Goal: Task Accomplishment & Management: Manage account settings

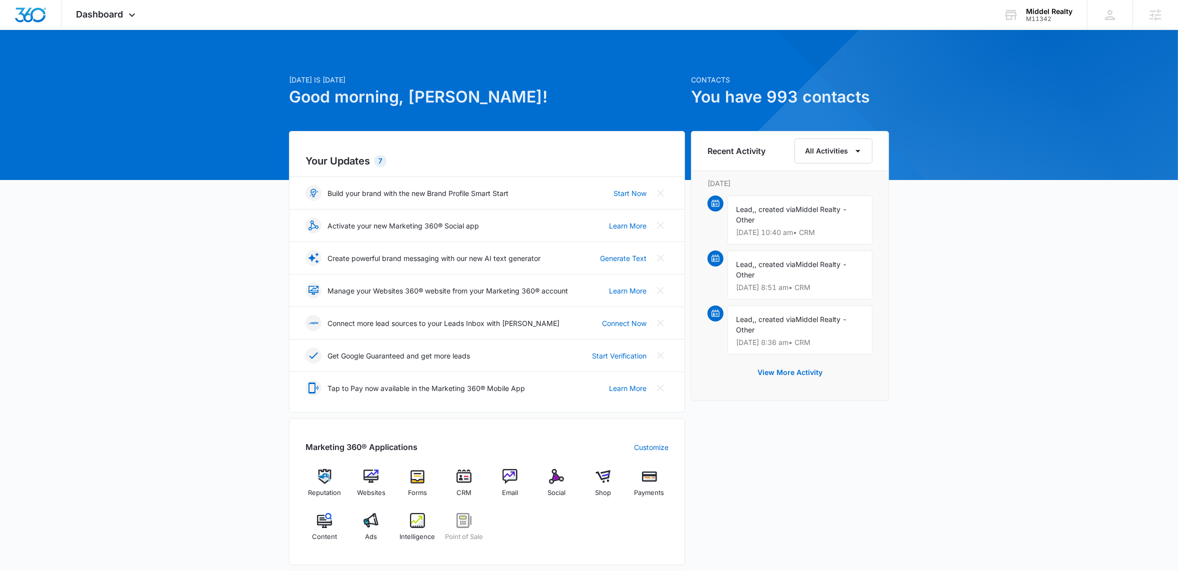
click at [146, 222] on div "Today is Tuesday, August 12th Good morning, Jack! Contacts You have 993 contact…" at bounding box center [589, 465] width 1178 height 846
click at [131, 16] on icon at bounding box center [132, 16] width 6 height 3
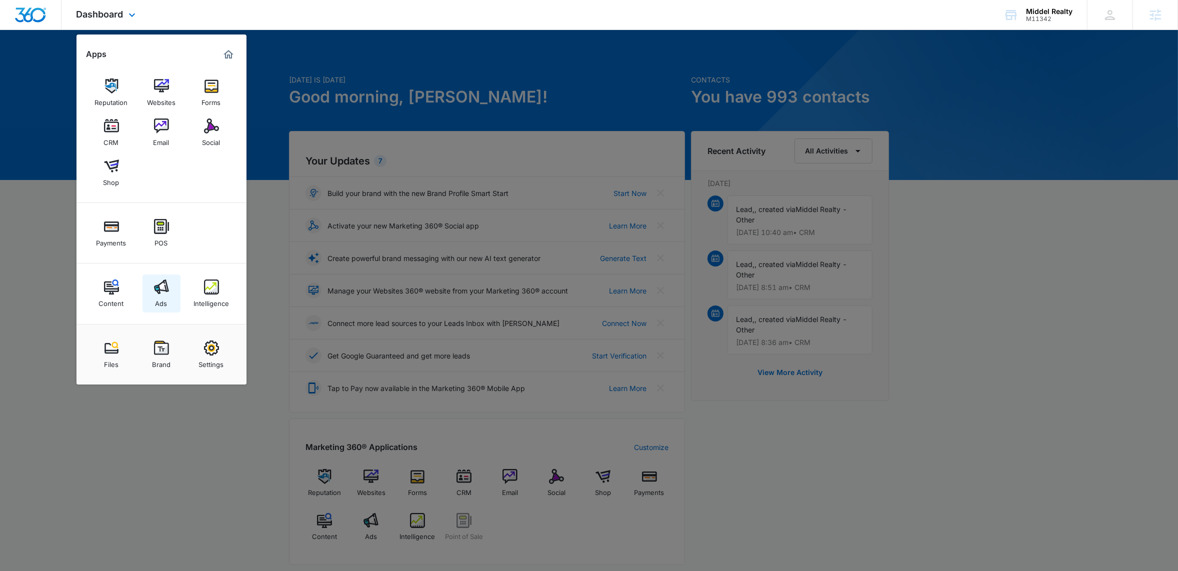
click at [162, 300] on div "Ads" at bounding box center [161, 300] width 12 height 13
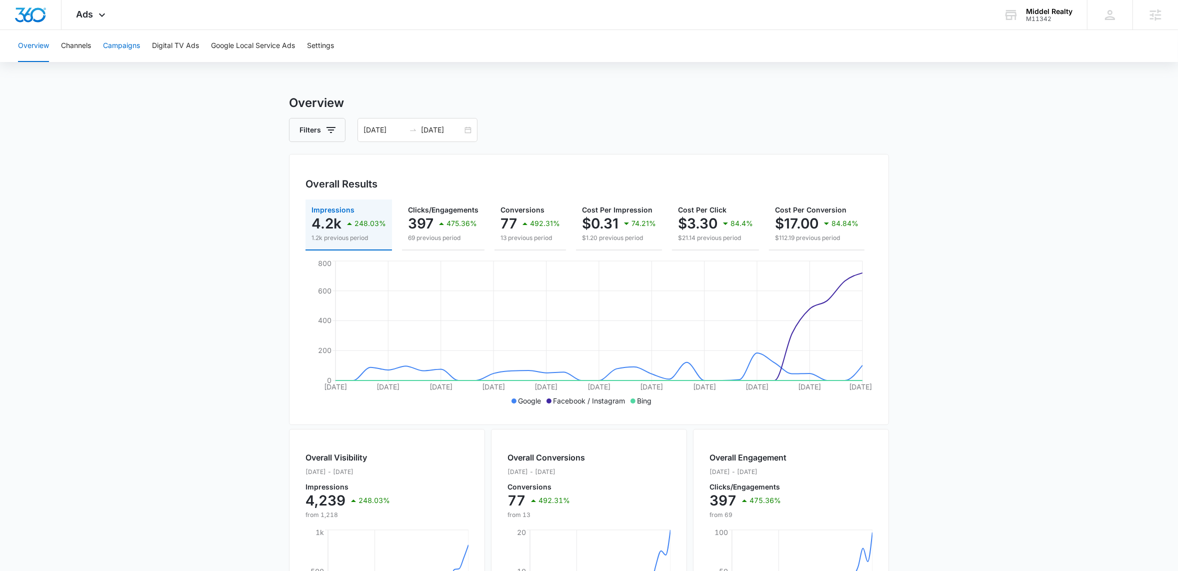
click at [122, 55] on button "Campaigns" at bounding box center [121, 46] width 37 height 32
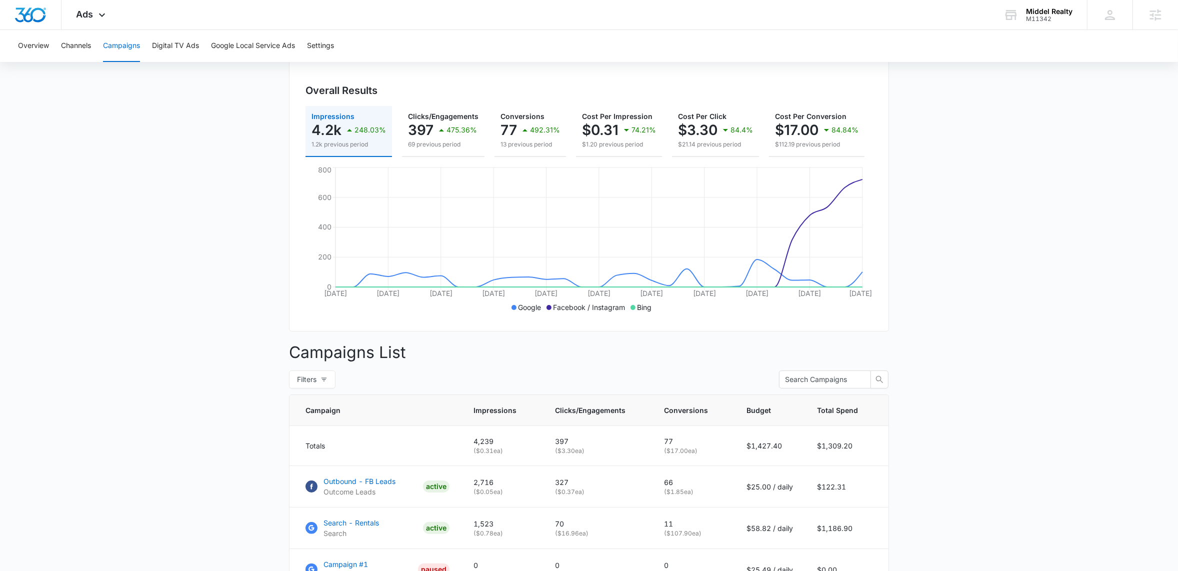
scroll to position [235, 0]
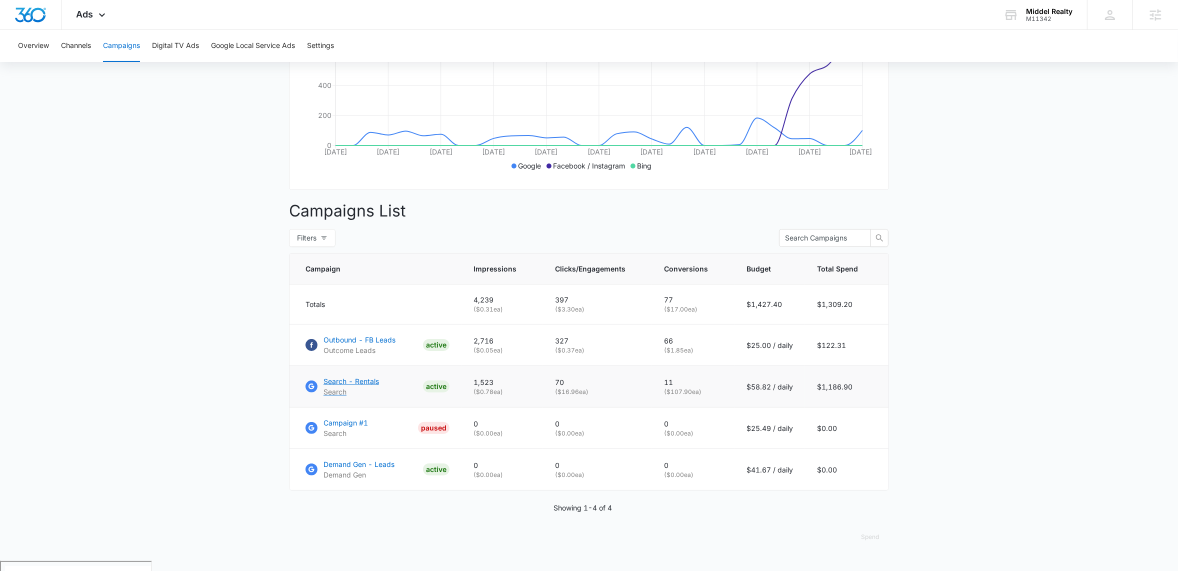
click at [346, 386] on p "Search - Rentals" at bounding box center [350, 381] width 55 height 10
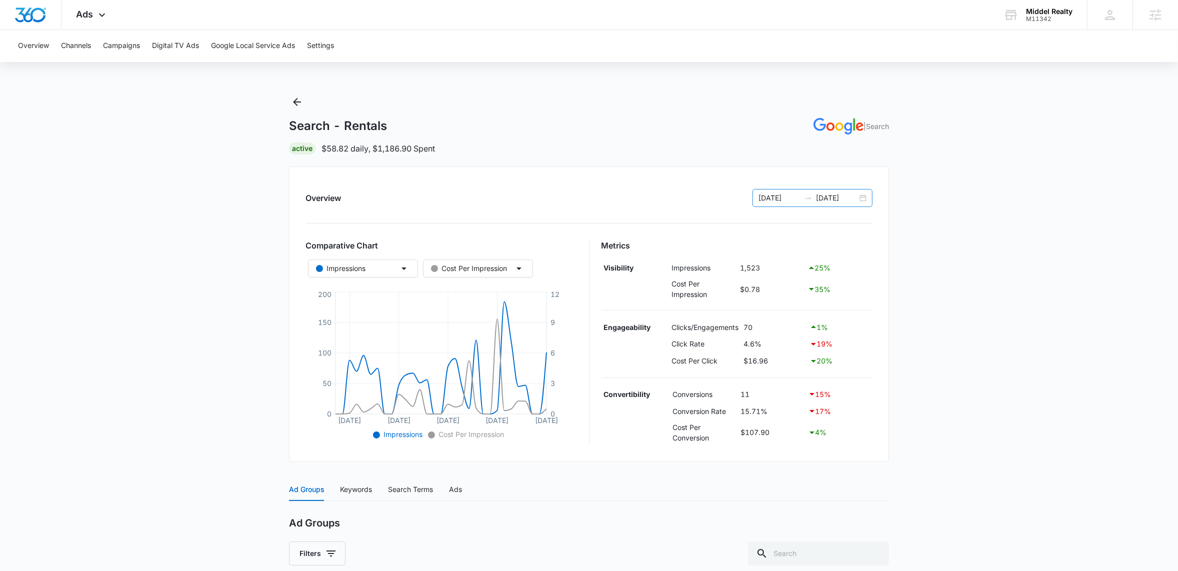
click at [864, 199] on div "[DATE] [DATE]" at bounding box center [812, 198] width 120 height 18
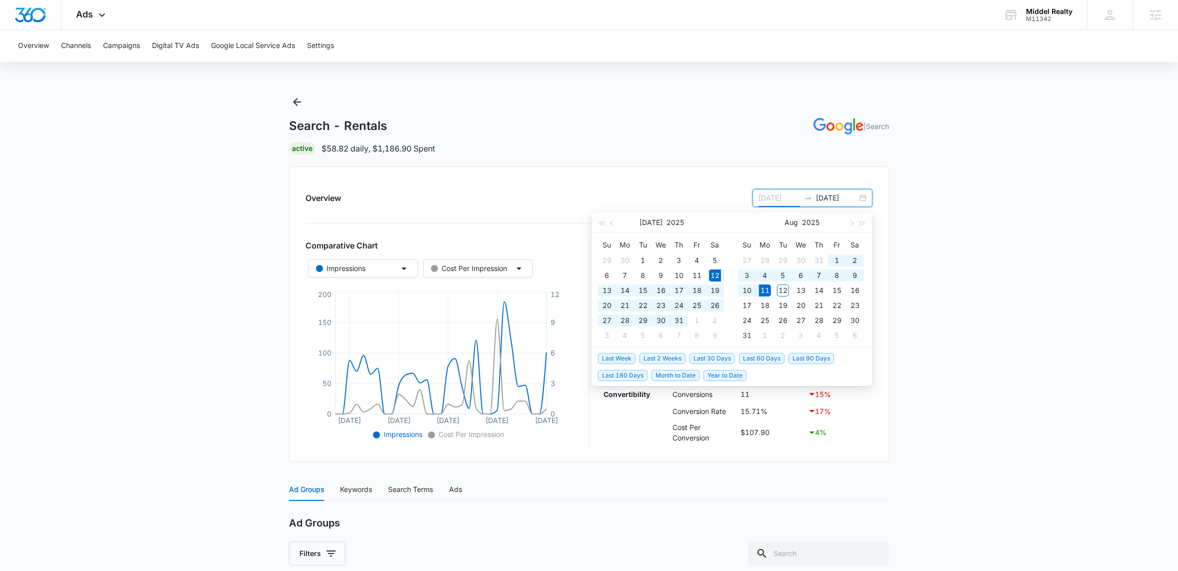
type input "[DATE]"
click at [659, 356] on span "Last 2 Weeks" at bounding box center [662, 358] width 46 height 11
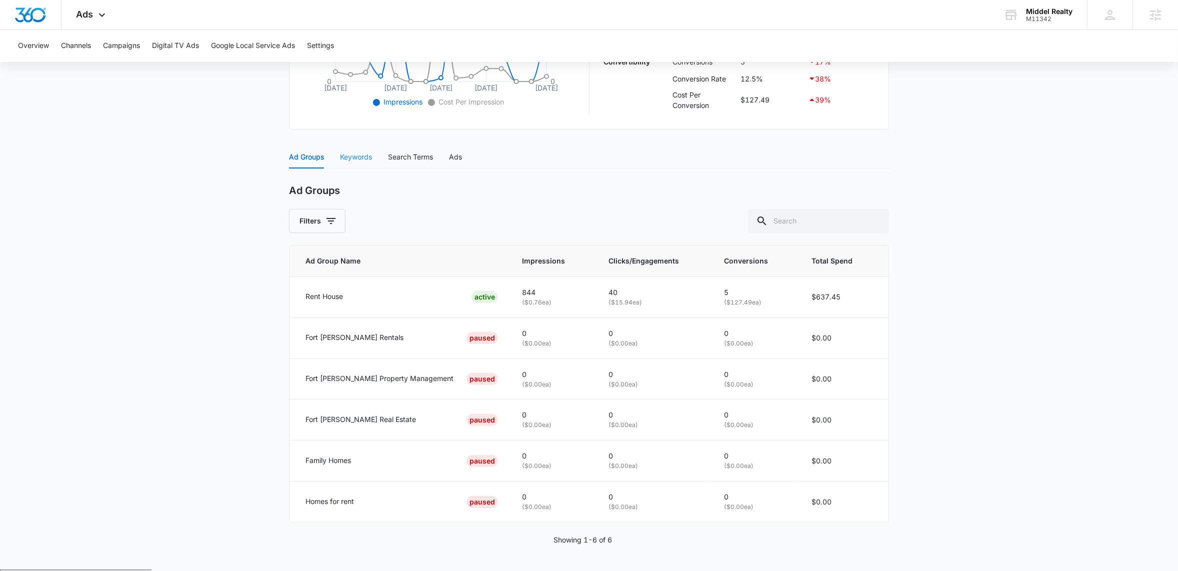
click at [353, 163] on div "Keywords" at bounding box center [356, 156] width 32 height 23
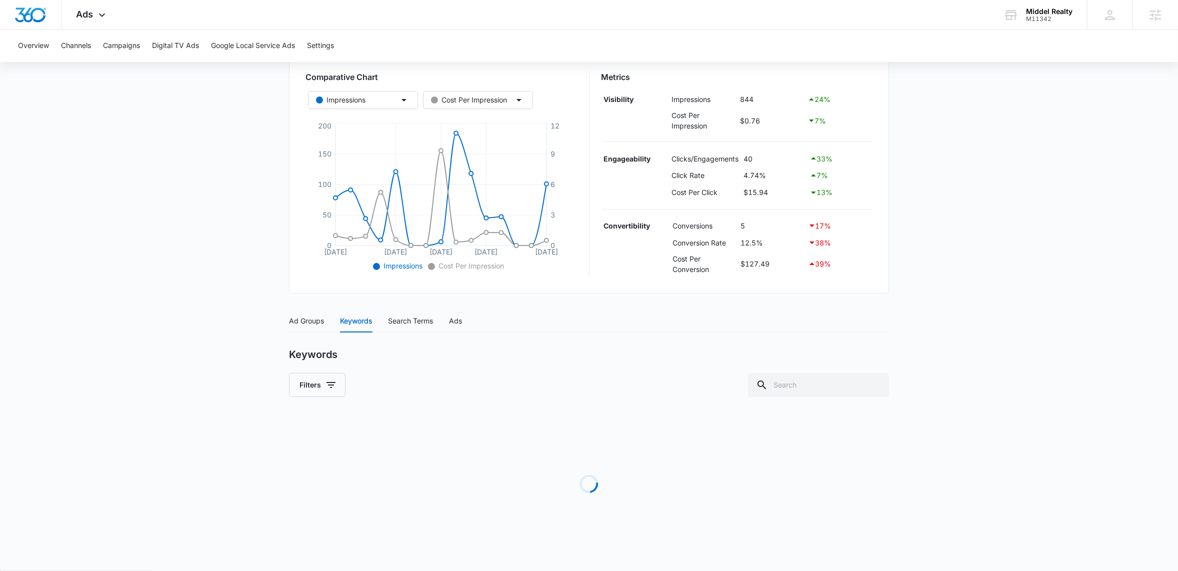
scroll to position [256, 0]
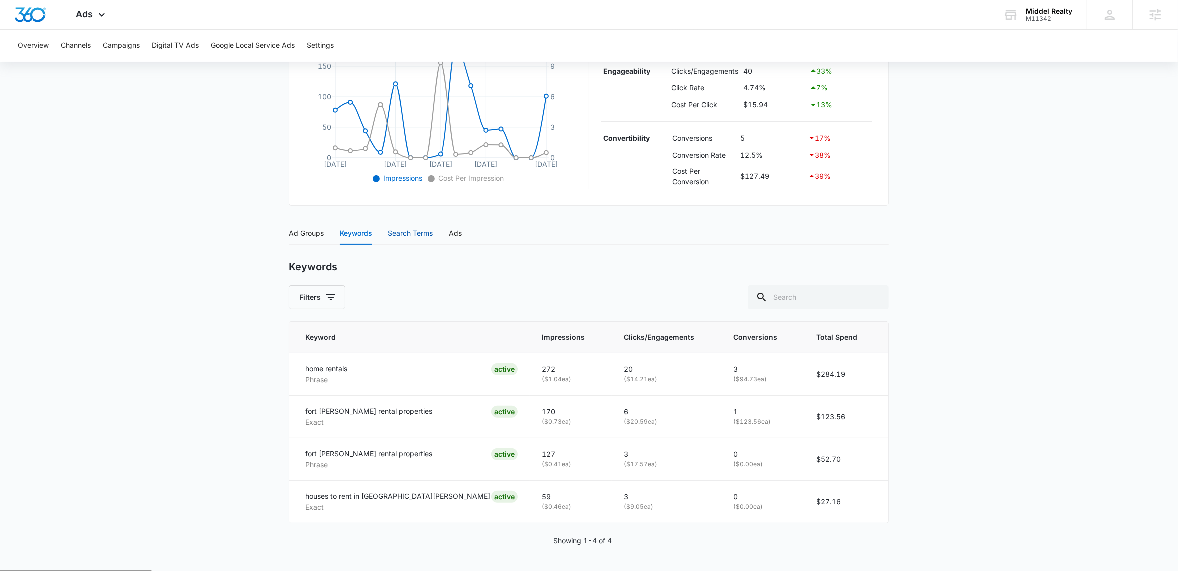
click at [414, 234] on div "Search Terms" at bounding box center [410, 233] width 45 height 11
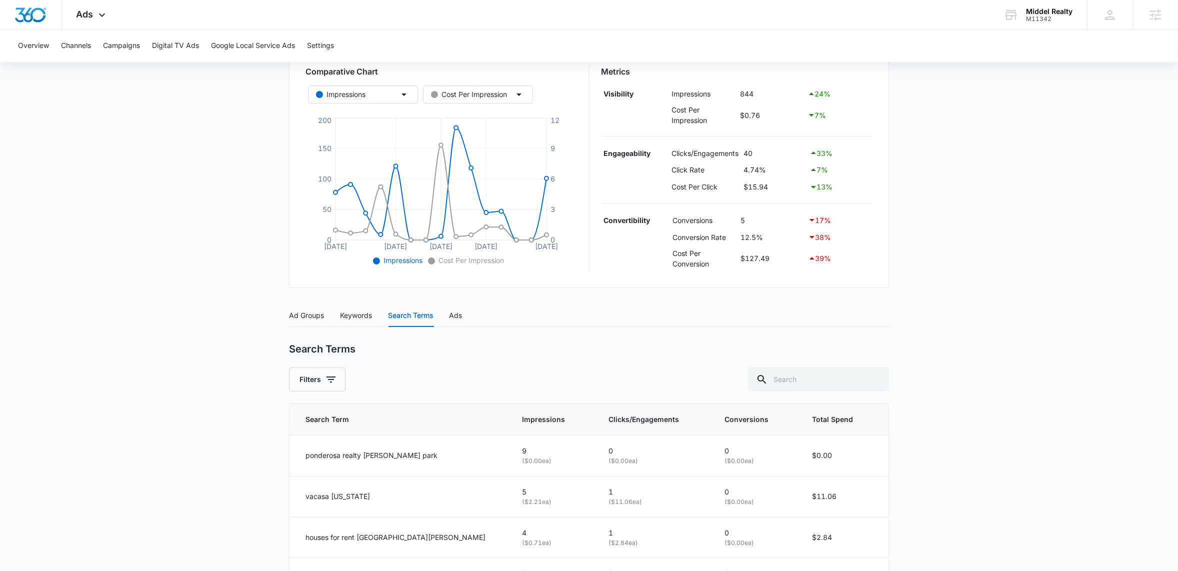
scroll to position [0, 0]
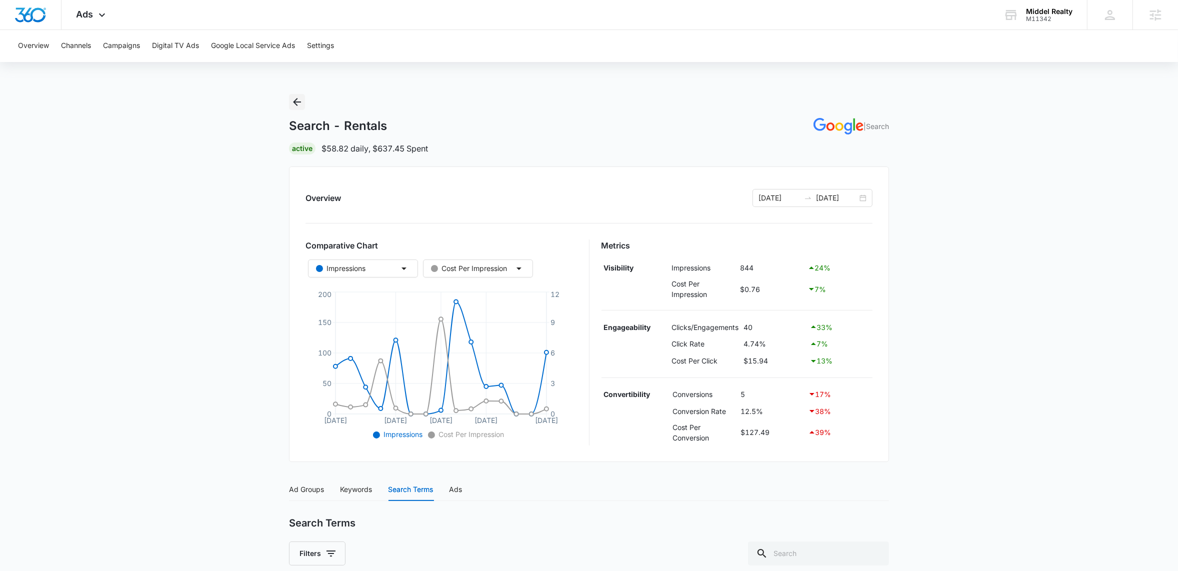
click at [295, 103] on icon "Back" at bounding box center [297, 102] width 8 height 8
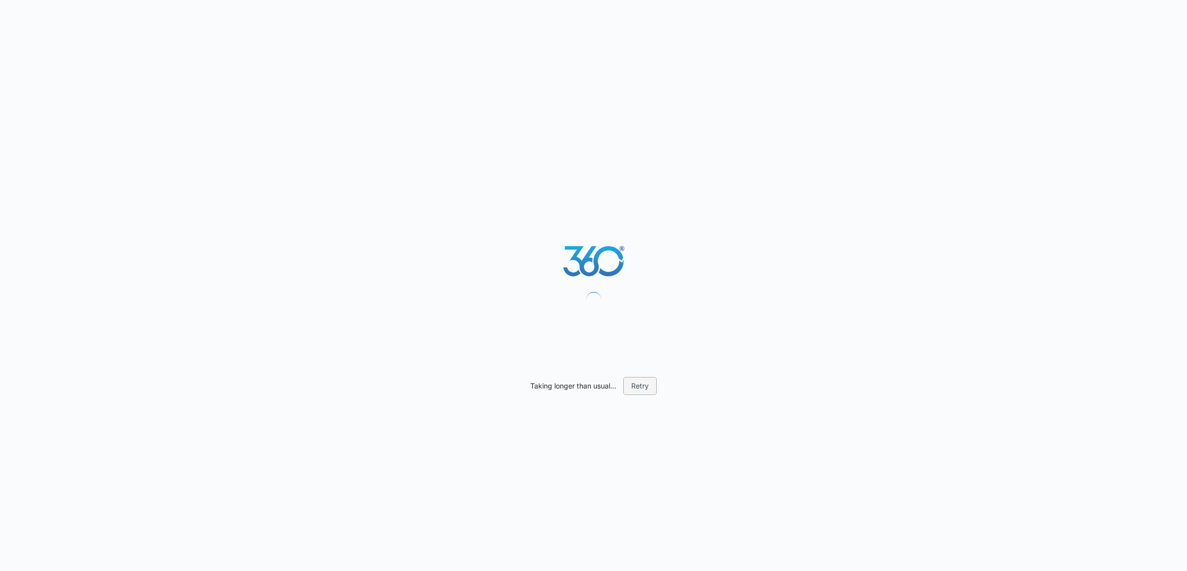
click at [644, 385] on button "Retry" at bounding box center [639, 386] width 33 height 18
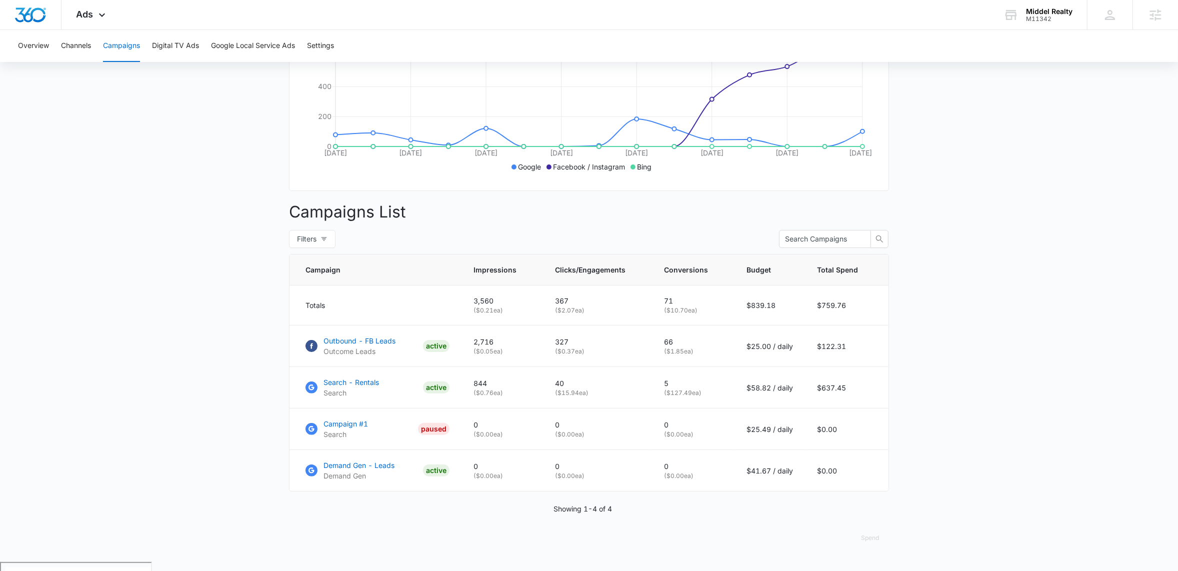
scroll to position [235, 0]
click at [187, 306] on main "Campaigns Filters 07/28/2025 08/11/2025 Overall Results Impressions 3.6k 424.3%…" at bounding box center [589, 210] width 1178 height 702
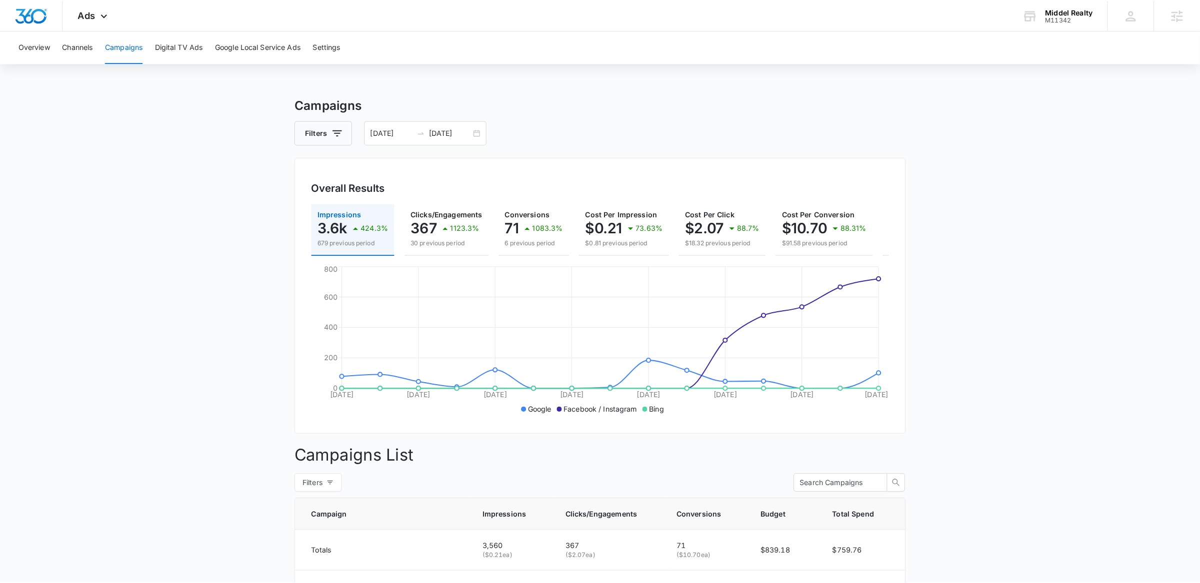
scroll to position [0, 101]
click at [88, 13] on span "Ads" at bounding box center [84, 14] width 17 height 10
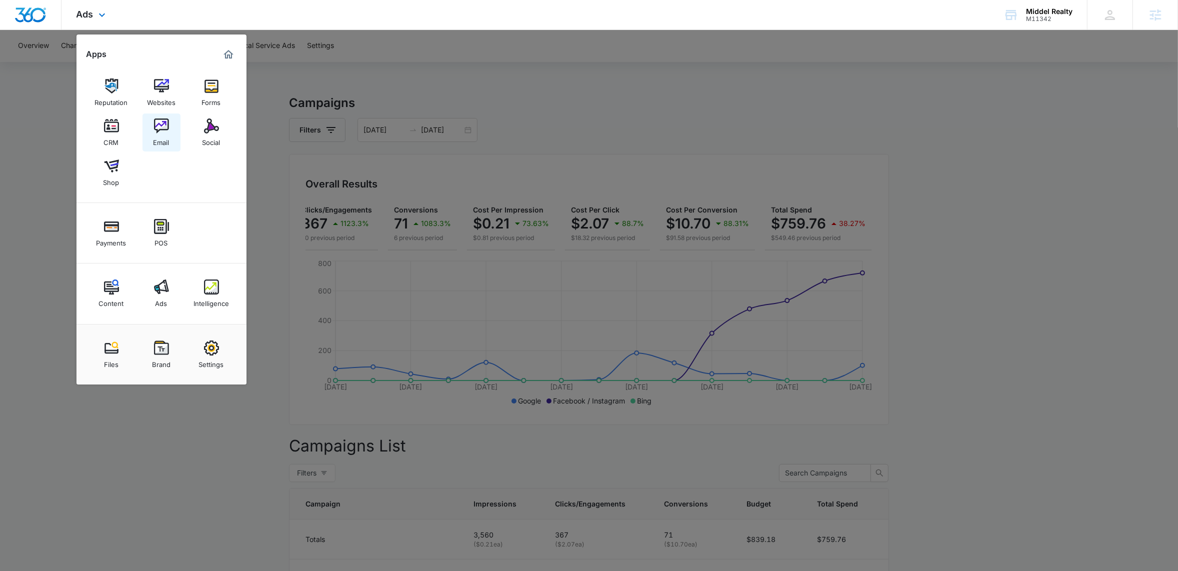
click at [160, 130] on img at bounding box center [161, 125] width 15 height 15
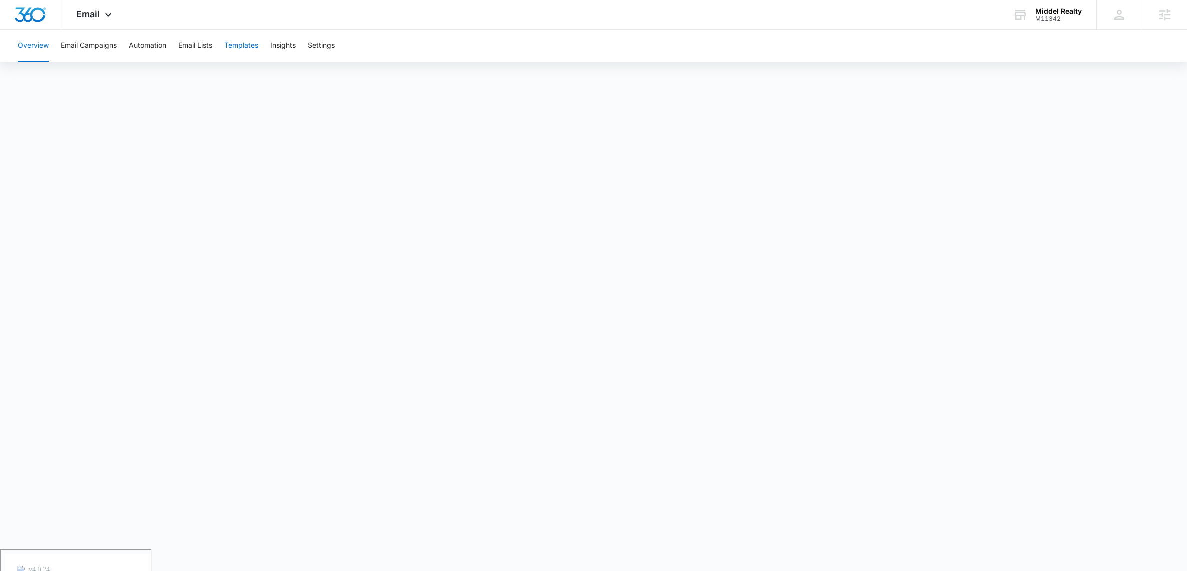
click at [247, 49] on button "Templates" at bounding box center [241, 46] width 34 height 32
